Goal: Information Seeking & Learning: Learn about a topic

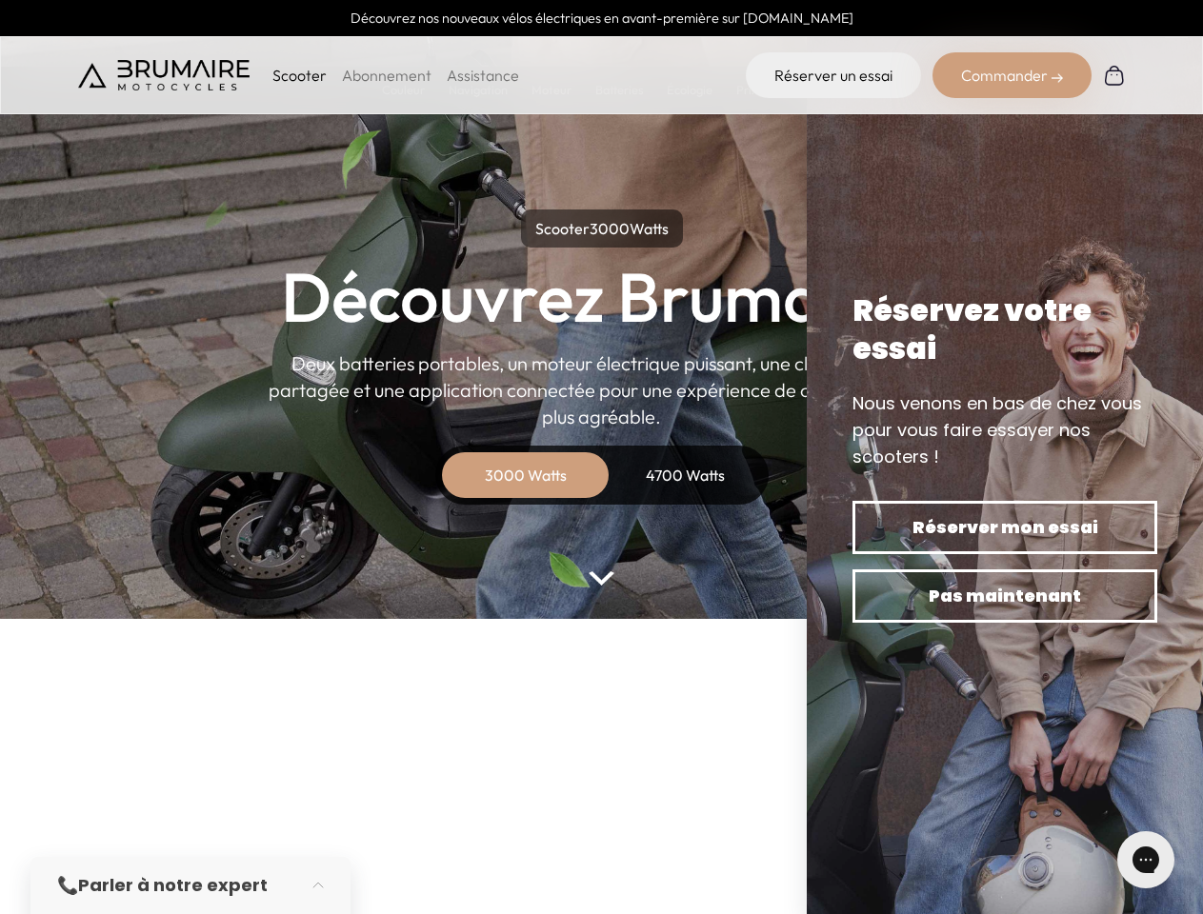
click at [299, 75] on p "Scooter" at bounding box center [299, 75] width 54 height 23
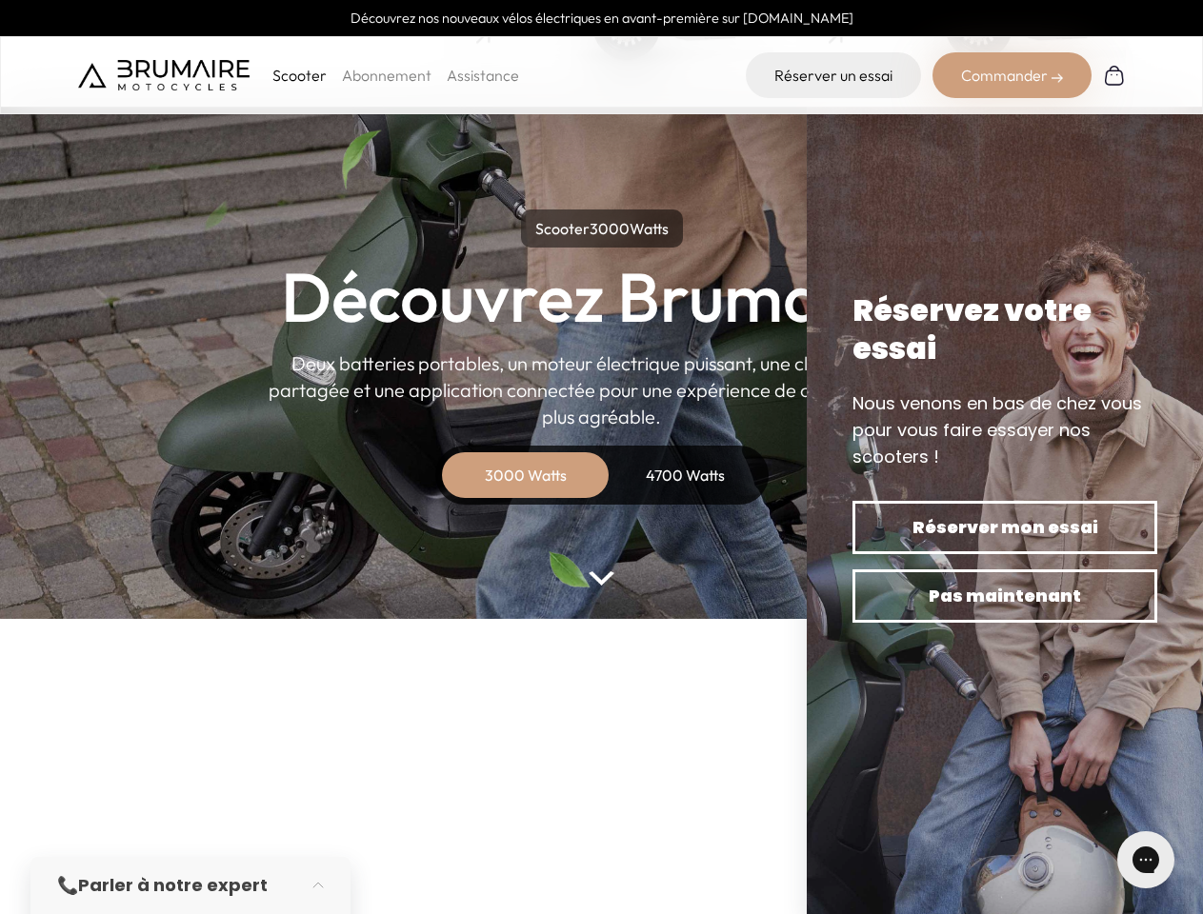
click at [1011, 75] on div "Commander" at bounding box center [1011, 75] width 159 height 46
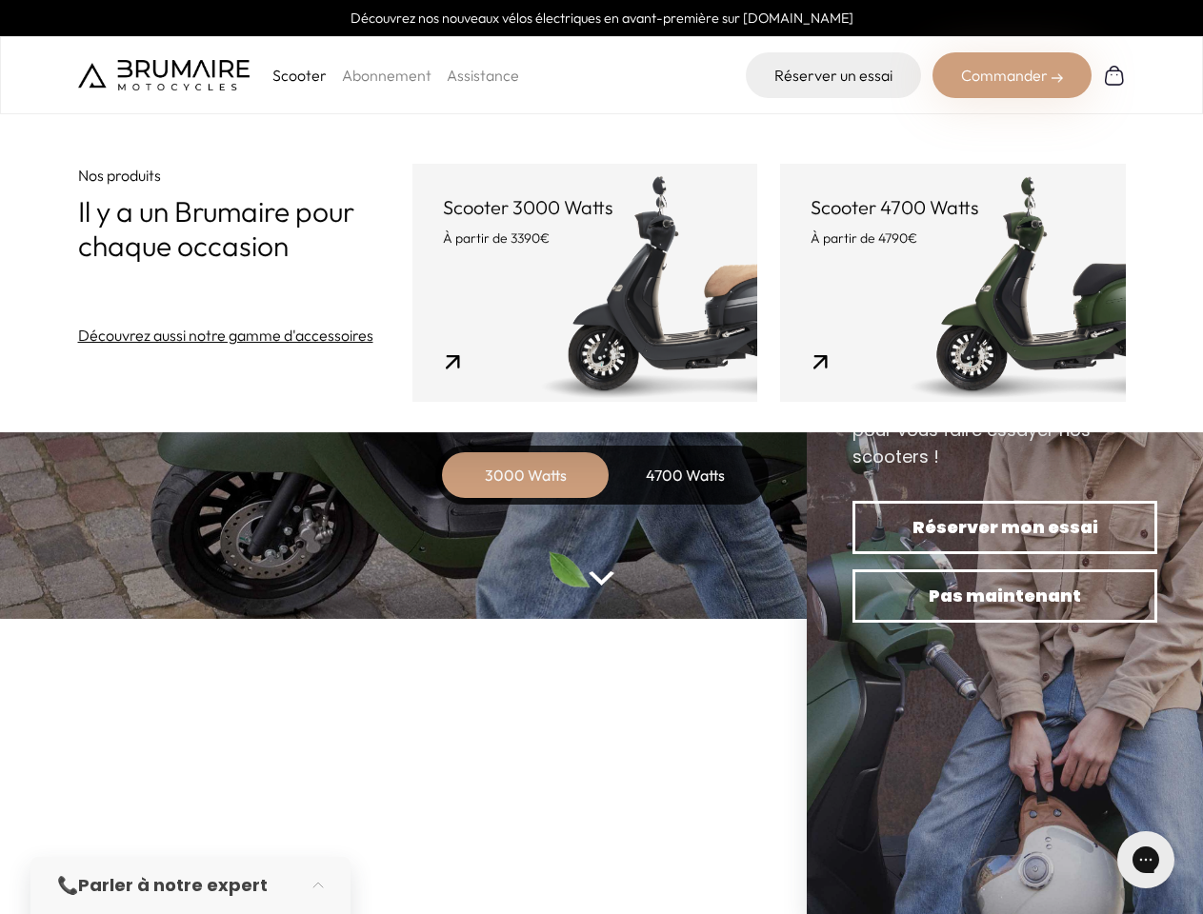
click at [526, 475] on div "3000 Watts" at bounding box center [525, 475] width 152 height 46
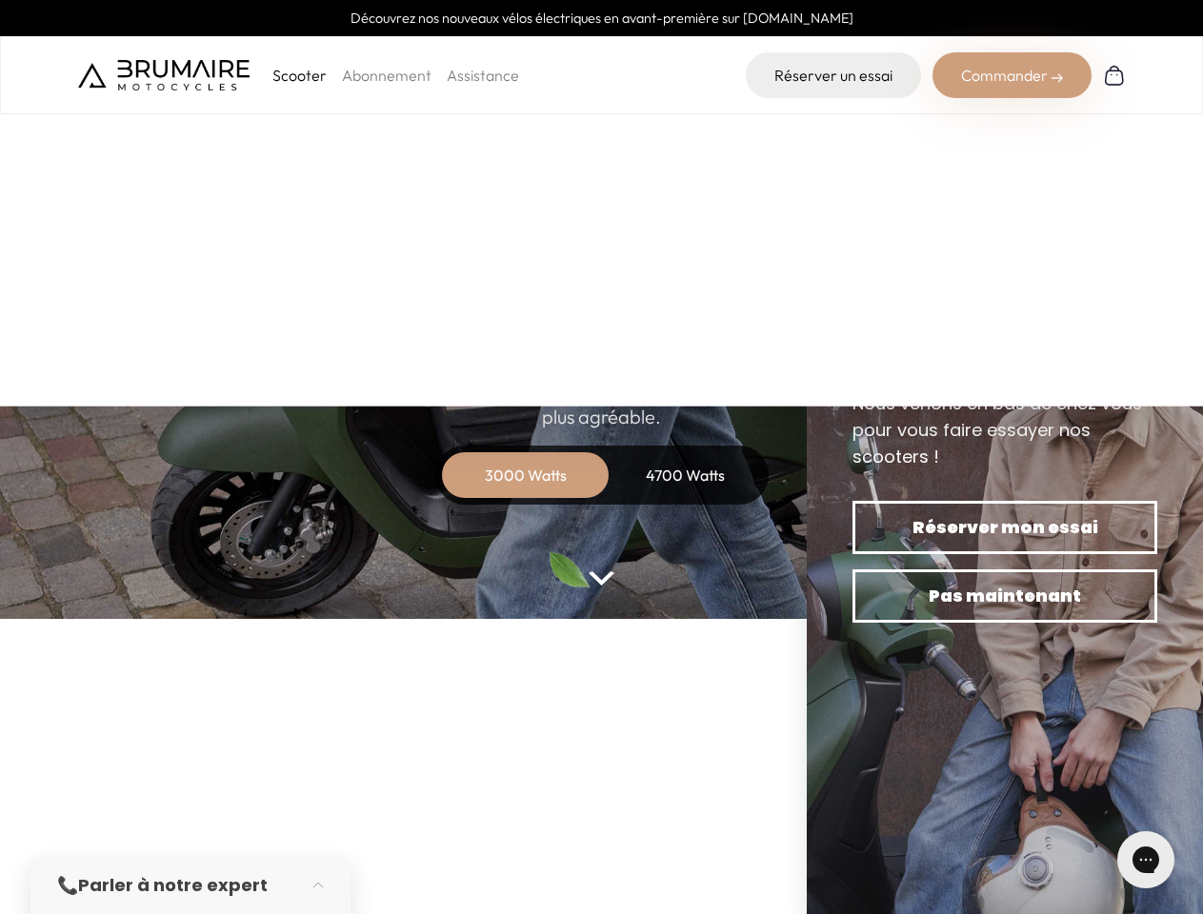
click at [686, 475] on div "4700 Watts" at bounding box center [685, 475] width 152 height 46
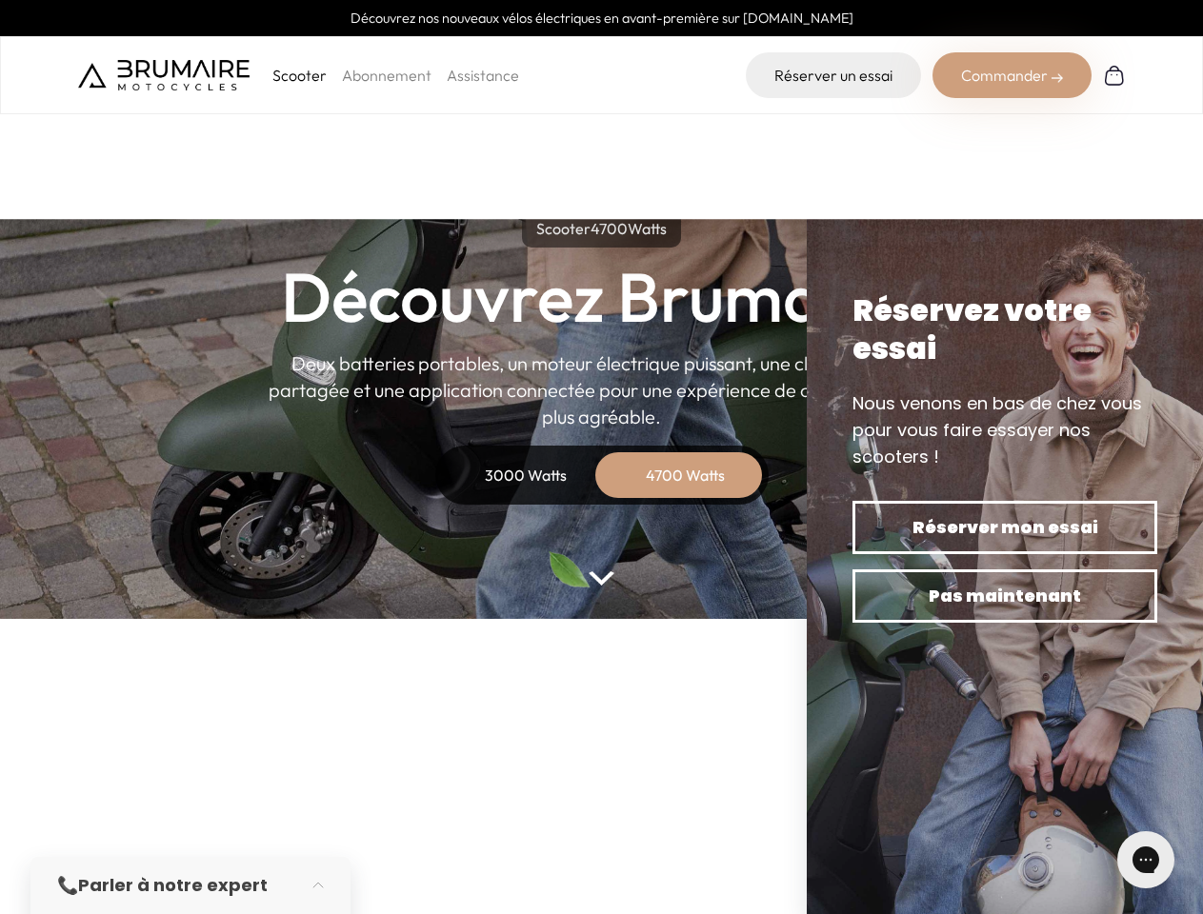
click at [1146, 860] on icon "Gorgias live chat" at bounding box center [1145, 859] width 18 height 18
